Goal: Task Accomplishment & Management: Use online tool/utility

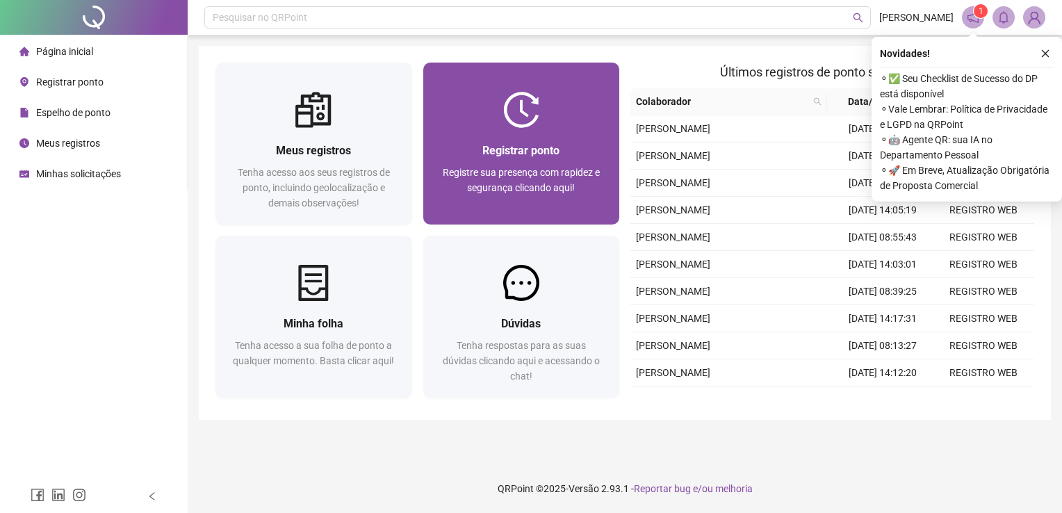
click at [523, 130] on div "Registrar ponto Registre sua presença com rapidez e segurança clicando aqui!" at bounding box center [521, 176] width 197 height 97
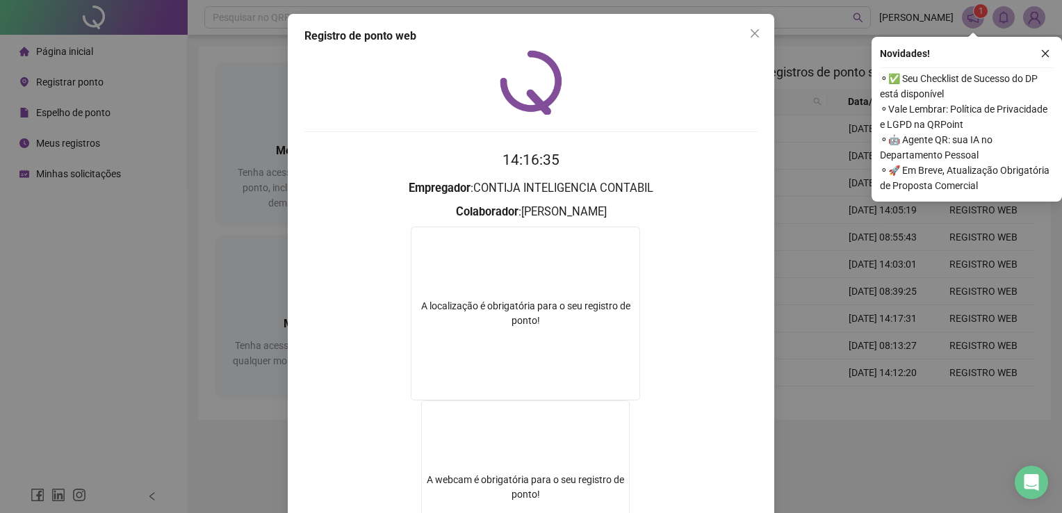
click at [749, 28] on icon "close" at bounding box center [754, 33] width 11 height 11
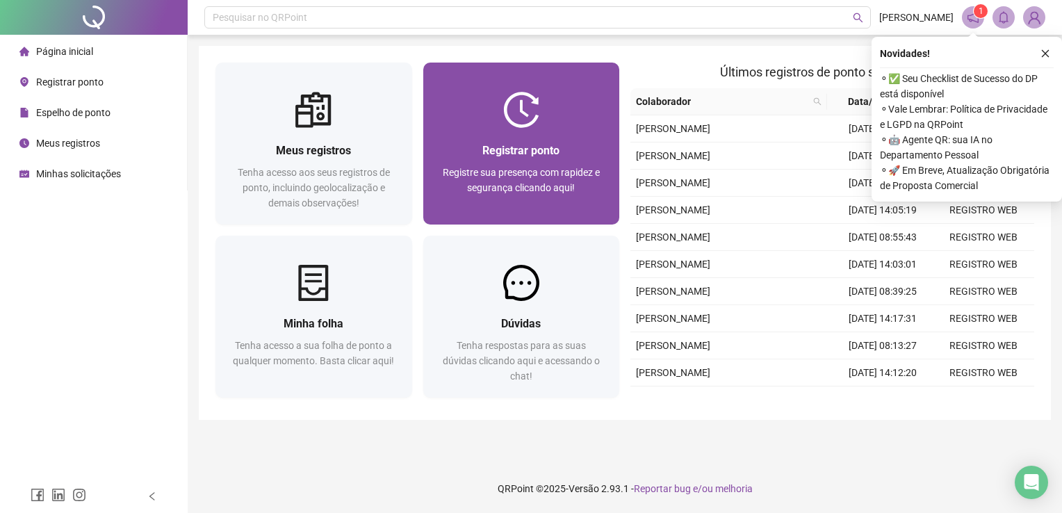
click at [471, 162] on div "Registrar ponto Registre sua presença com rapidez e segurança clicando aqui!" at bounding box center [521, 176] width 163 height 69
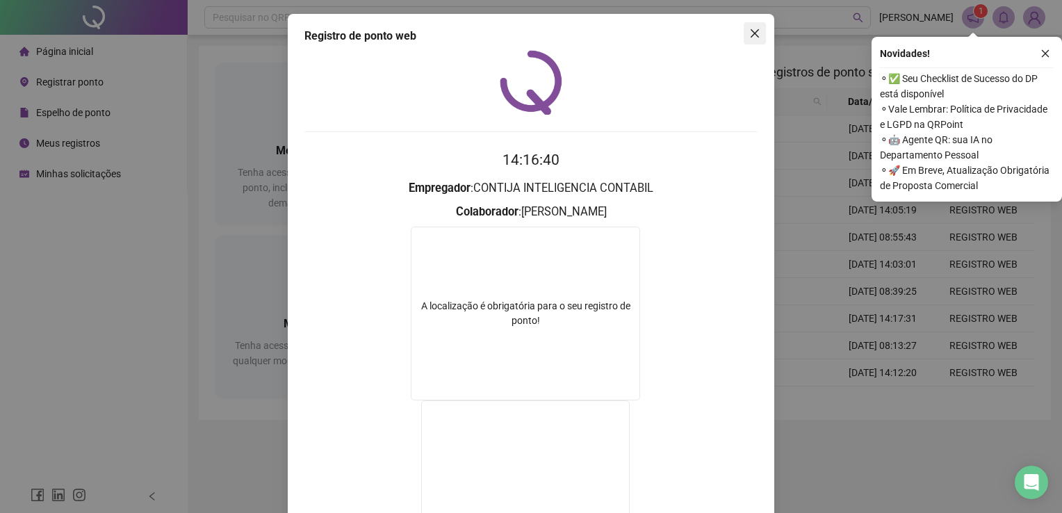
click at [744, 35] on span "Close" at bounding box center [755, 33] width 22 height 11
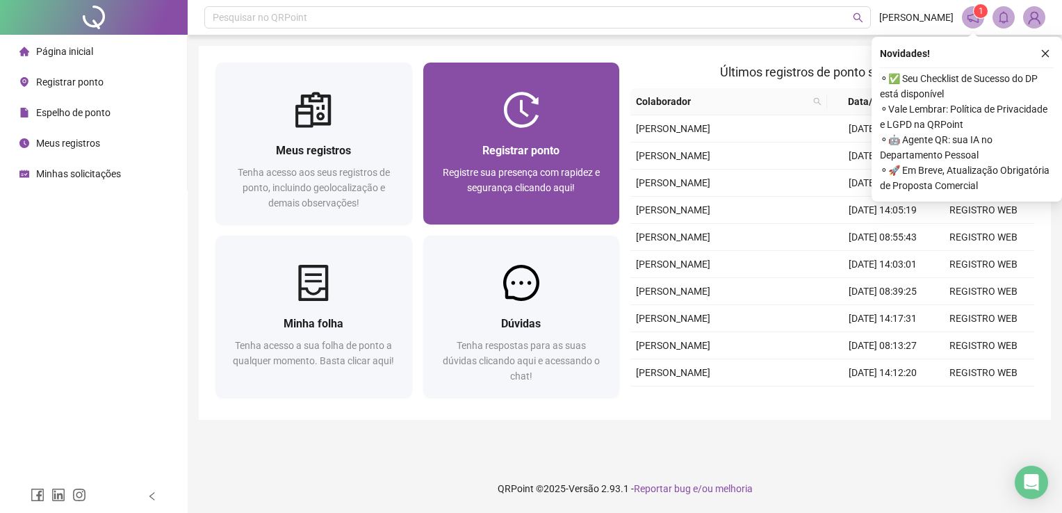
click at [442, 171] on div "Registre sua presença com rapidez e segurança clicando aqui!" at bounding box center [521, 188] width 163 height 46
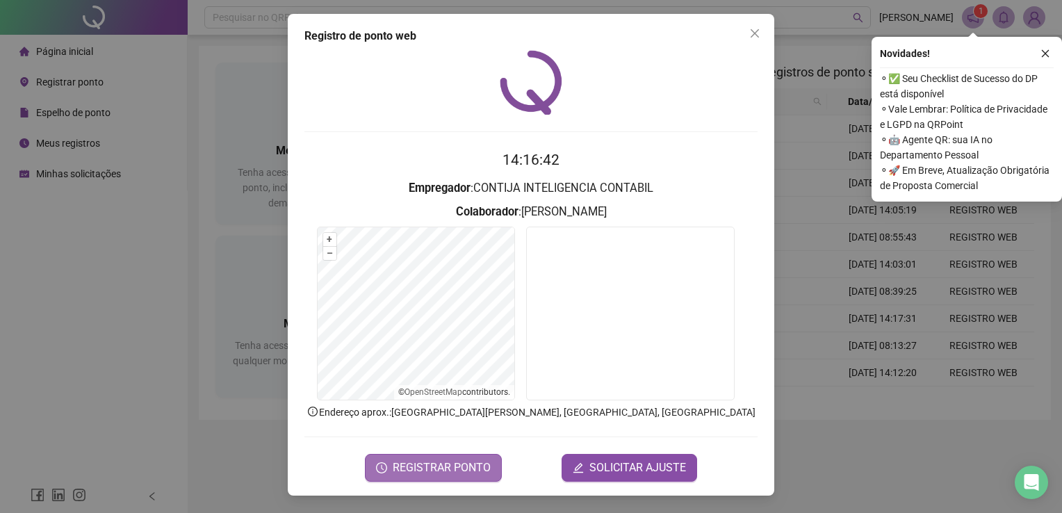
click at [467, 459] on span "REGISTRAR PONTO" at bounding box center [442, 467] width 98 height 17
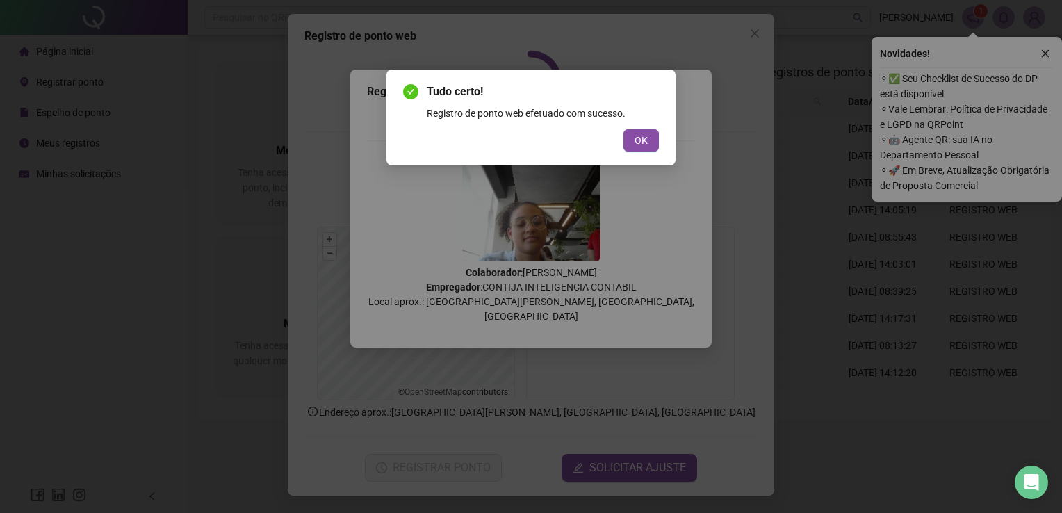
click at [622, 131] on div "OK" at bounding box center [531, 140] width 256 height 22
click at [644, 142] on span "OK" at bounding box center [641, 140] width 13 height 15
